Goal: Find specific page/section: Find specific page/section

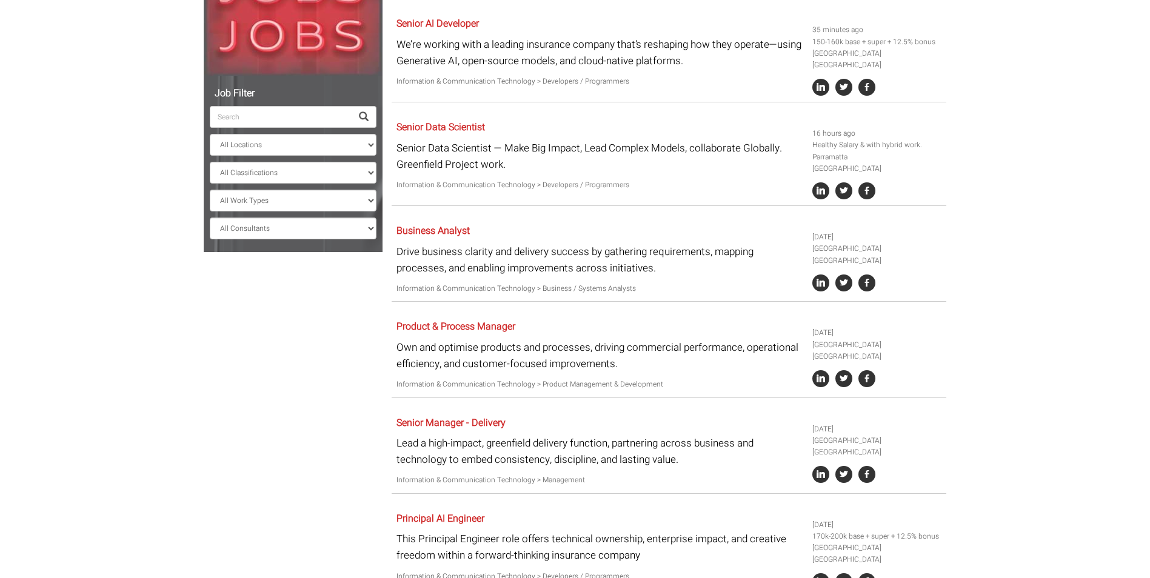
scroll to position [303, 0]
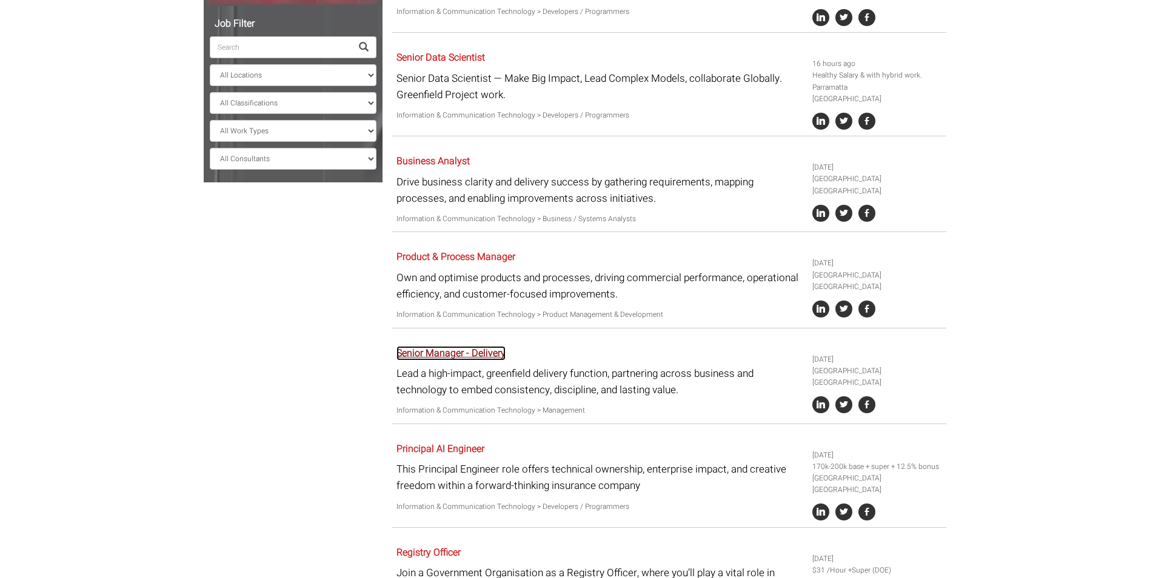
click at [482, 346] on link "Senior Manager - Delivery" at bounding box center [450, 353] width 109 height 15
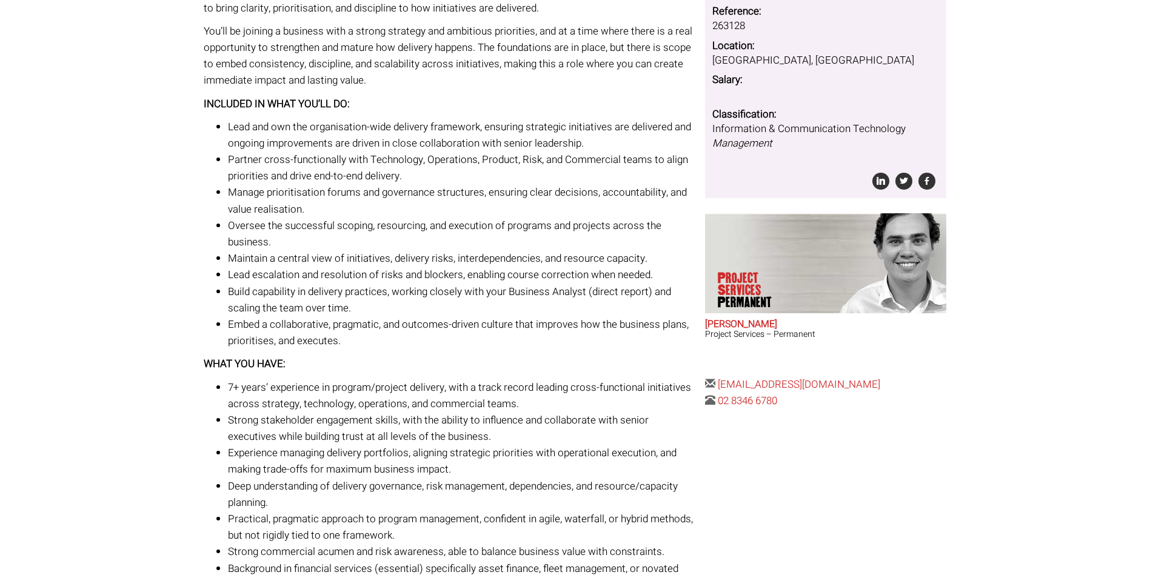
scroll to position [139, 0]
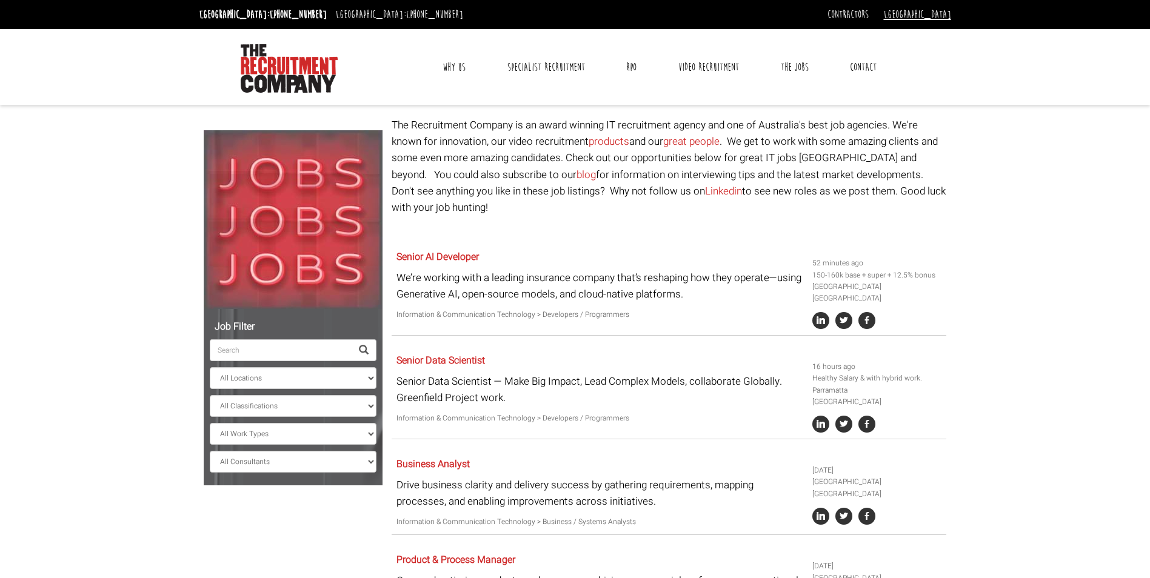
click at [940, 13] on link "[GEOGRAPHIC_DATA]" at bounding box center [917, 14] width 67 height 13
click at [934, 36] on link "[GEOGRAPHIC_DATA]" at bounding box center [911, 35] width 80 height 18
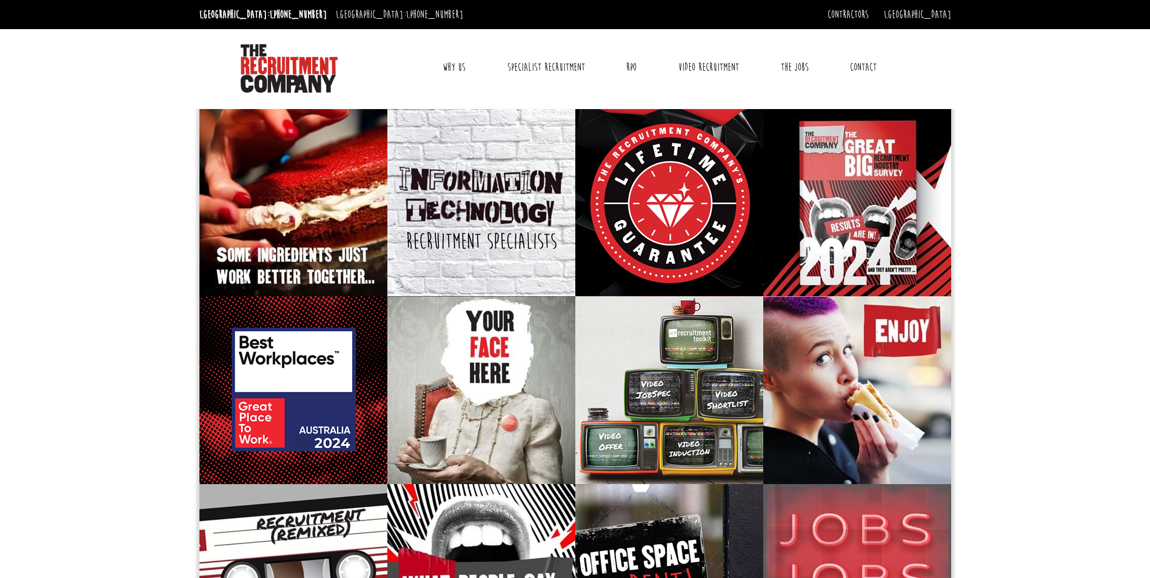
click at [860, 72] on link "Contact" at bounding box center [863, 67] width 45 height 30
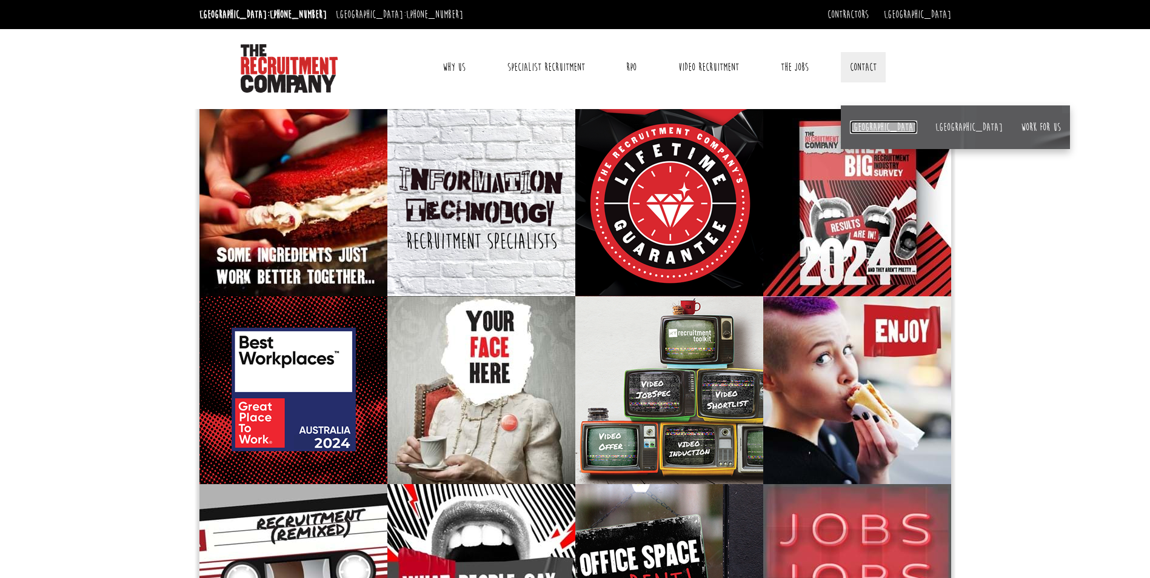
click at [855, 126] on link "[GEOGRAPHIC_DATA]" at bounding box center [883, 127] width 67 height 13
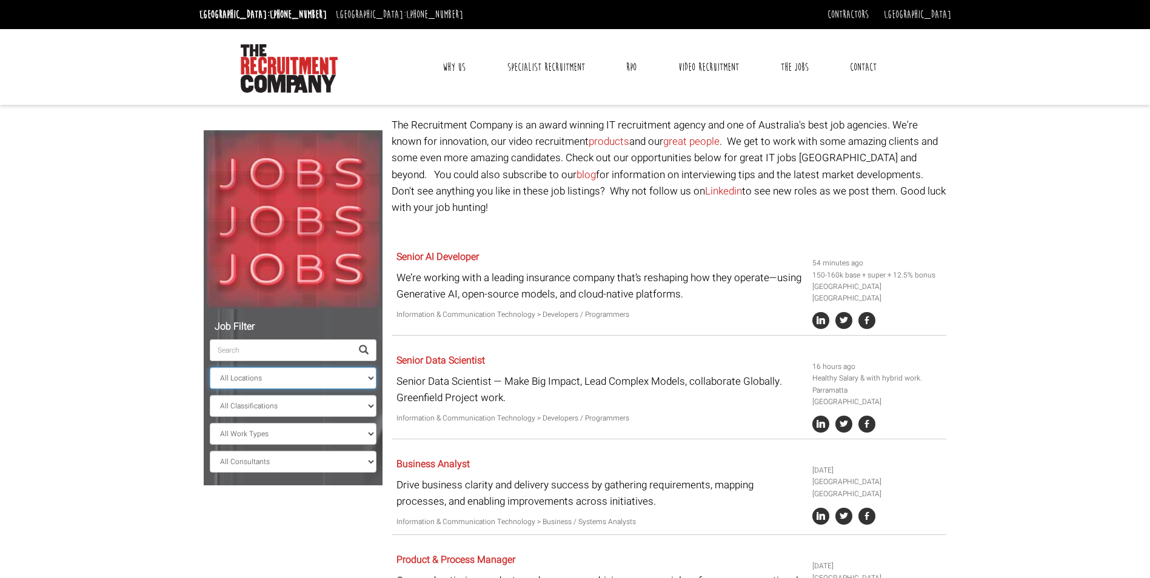
click at [353, 378] on select "All Locations [GEOGRAPHIC_DATA] [GEOGRAPHIC_DATA] [GEOGRAPHIC_DATA] [GEOGRAPHIC…" at bounding box center [293, 378] width 167 height 22
select select "[GEOGRAPHIC_DATA]"
click at [210, 367] on select "All Locations [GEOGRAPHIC_DATA] [GEOGRAPHIC_DATA] [GEOGRAPHIC_DATA] [GEOGRAPHIC…" at bounding box center [293, 378] width 167 height 22
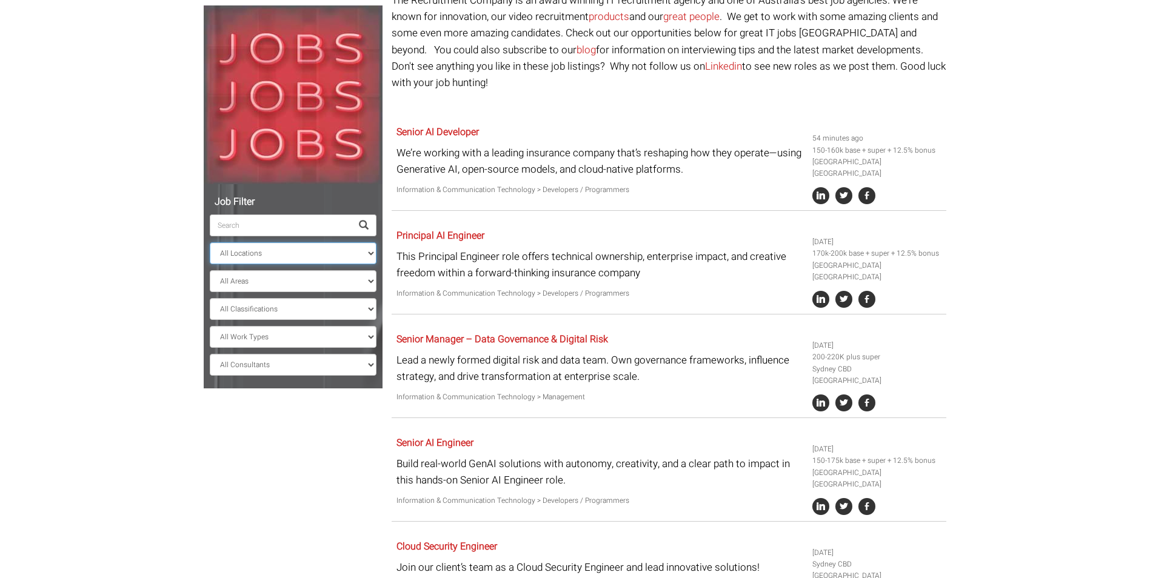
scroll to position [121, 0]
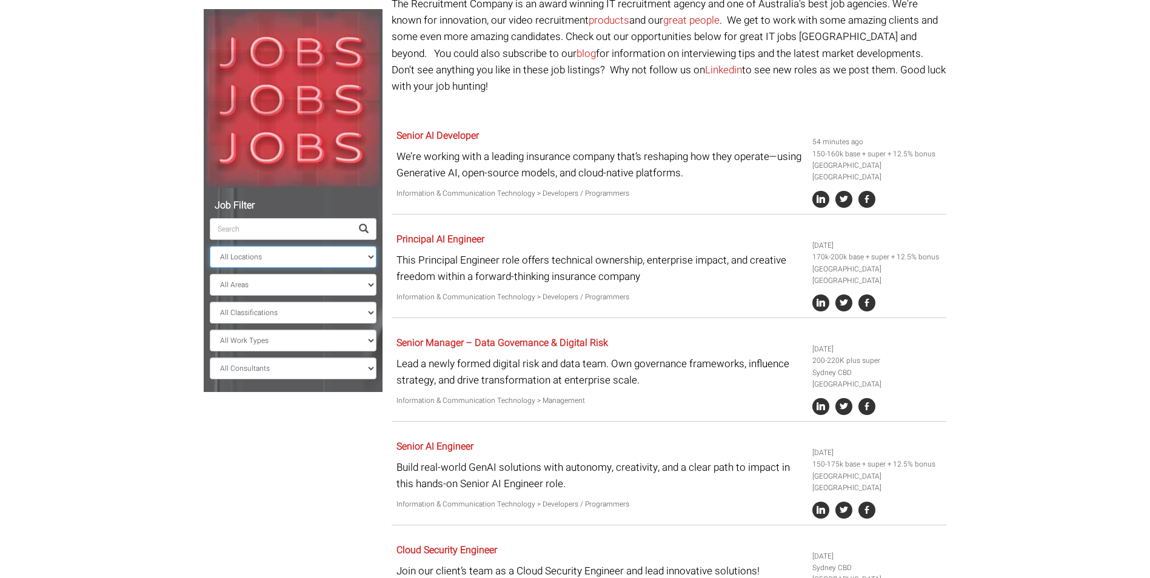
click at [283, 258] on select "All Locations [GEOGRAPHIC_DATA] [GEOGRAPHIC_DATA] [GEOGRAPHIC_DATA] [GEOGRAPHIC…" at bounding box center [293, 257] width 167 height 22
select select
click at [210, 246] on select "All Locations [GEOGRAPHIC_DATA] [GEOGRAPHIC_DATA] [GEOGRAPHIC_DATA] [GEOGRAPHIC…" at bounding box center [293, 257] width 167 height 22
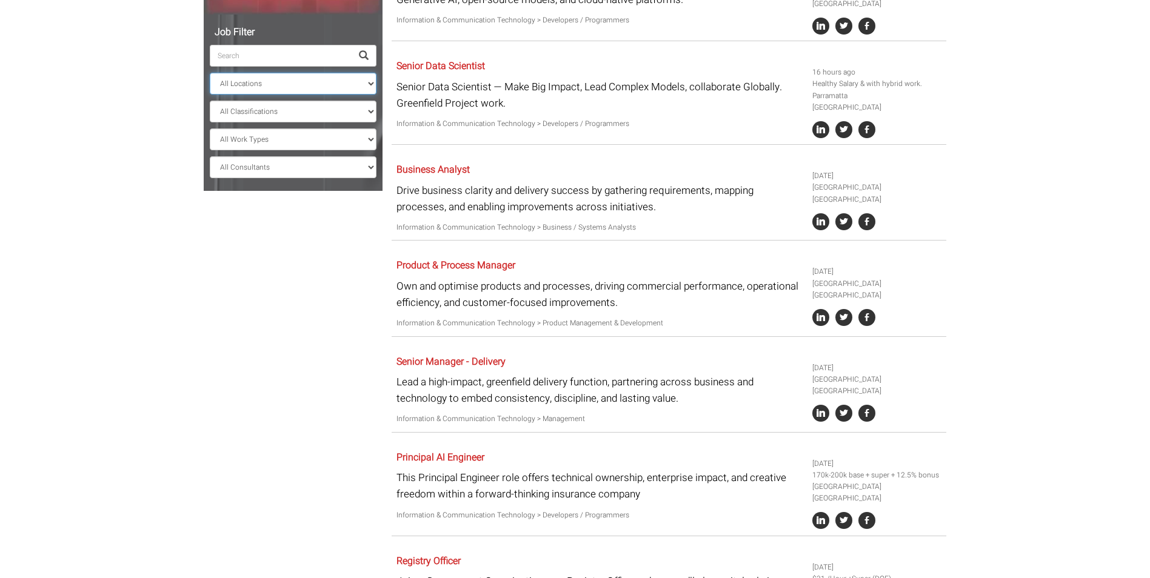
scroll to position [4, 0]
